Goal: Transaction & Acquisition: Purchase product/service

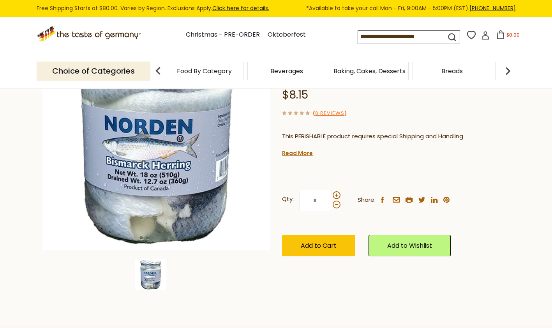
scroll to position [103, 0]
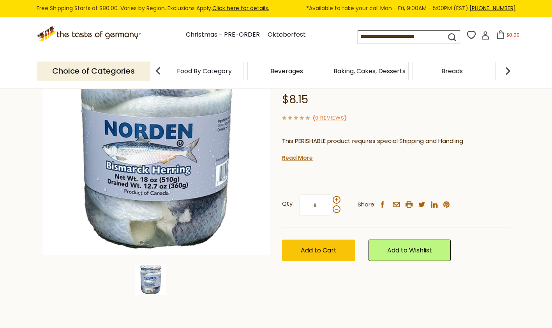
click at [336, 196] on span at bounding box center [337, 200] width 8 height 8
click at [331, 194] on input "*" at bounding box center [315, 204] width 32 height 21
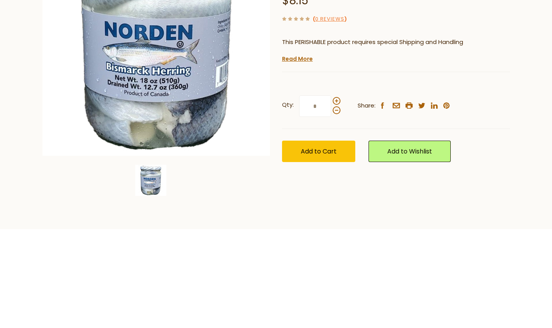
click at [336, 196] on span at bounding box center [337, 200] width 8 height 8
click at [331, 194] on input "*" at bounding box center [315, 204] width 32 height 21
click at [334, 205] on span at bounding box center [337, 209] width 8 height 8
click at [331, 195] on input "*" at bounding box center [315, 204] width 32 height 21
click at [336, 196] on span at bounding box center [337, 200] width 8 height 8
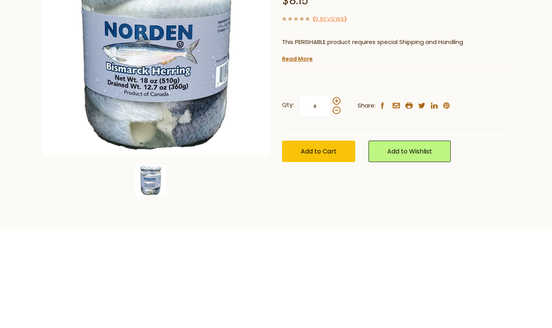
click at [331, 194] on input "*" at bounding box center [315, 204] width 32 height 21
type input "*"
click at [320, 246] on span "Add to Cart" at bounding box center [319, 250] width 36 height 9
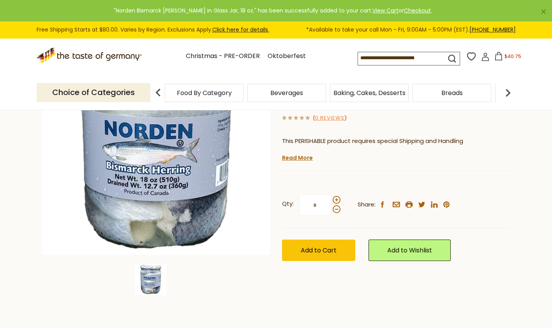
click at [512, 56] on span "$40.75" at bounding box center [512, 56] width 17 height 7
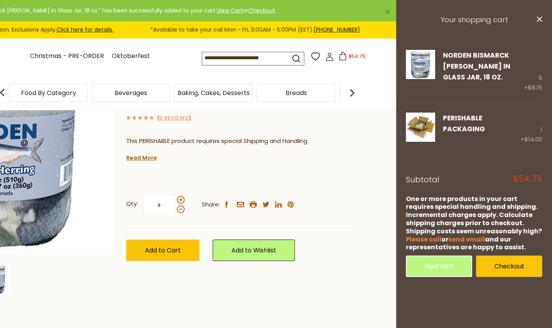
click at [507, 263] on link "Checkout" at bounding box center [509, 265] width 66 height 21
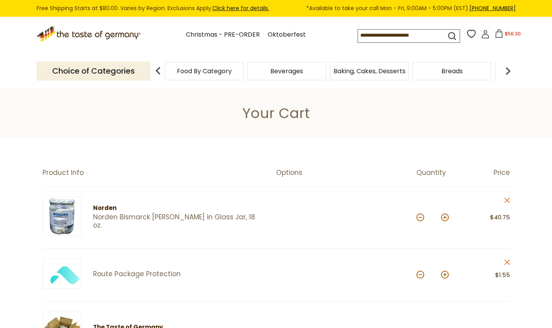
click at [507, 264] on icon "close" at bounding box center [507, 262] width 6 height 6
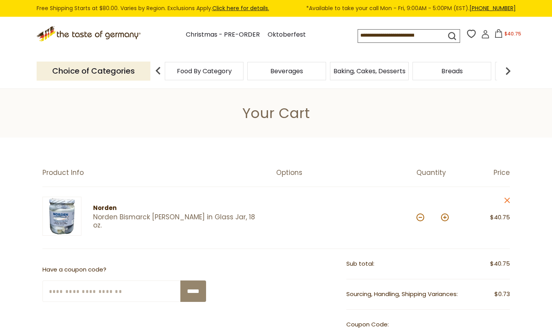
click at [446, 220] on button at bounding box center [445, 217] width 8 height 8
type input "*"
click at [447, 221] on div "*" at bounding box center [432, 217] width 32 height 21
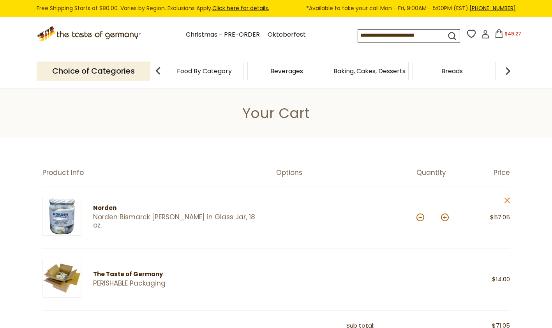
click at [443, 220] on button at bounding box center [445, 217] width 8 height 8
type input "*"
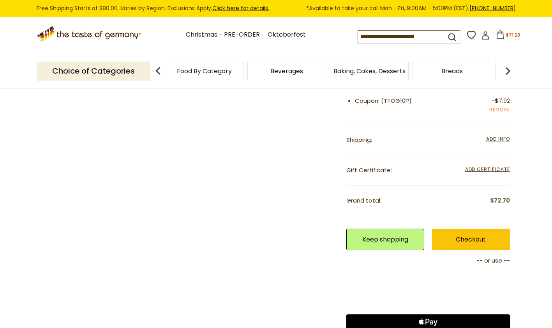
scroll to position [301, 0]
click at [470, 243] on link "Checkout" at bounding box center [471, 239] width 78 height 21
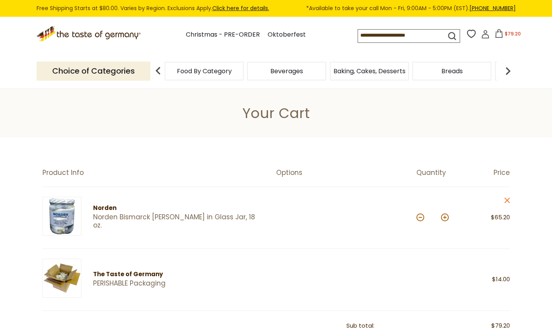
click at [421, 218] on button at bounding box center [420, 217] width 8 height 8
click at [420, 219] on button at bounding box center [420, 217] width 8 height 8
type input "*"
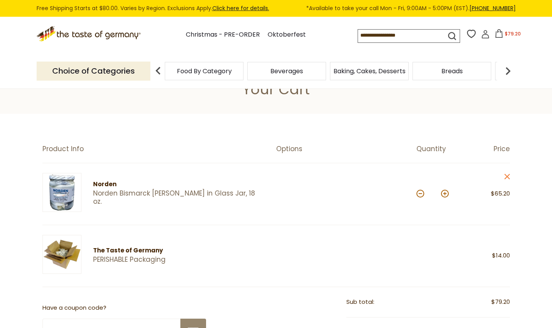
scroll to position [24, 0]
click at [419, 197] on button at bounding box center [420, 194] width 8 height 8
type input "*"
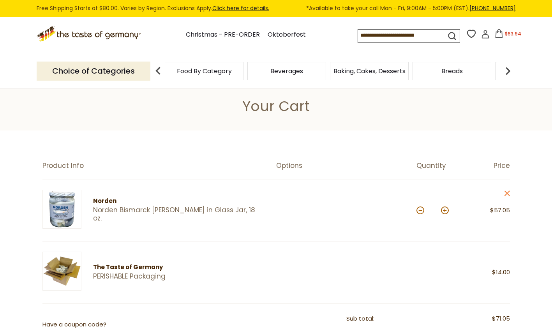
scroll to position [7, 0]
click at [421, 214] on button at bounding box center [420, 211] width 8 height 8
type input "*"
